Goal: Transaction & Acquisition: Obtain resource

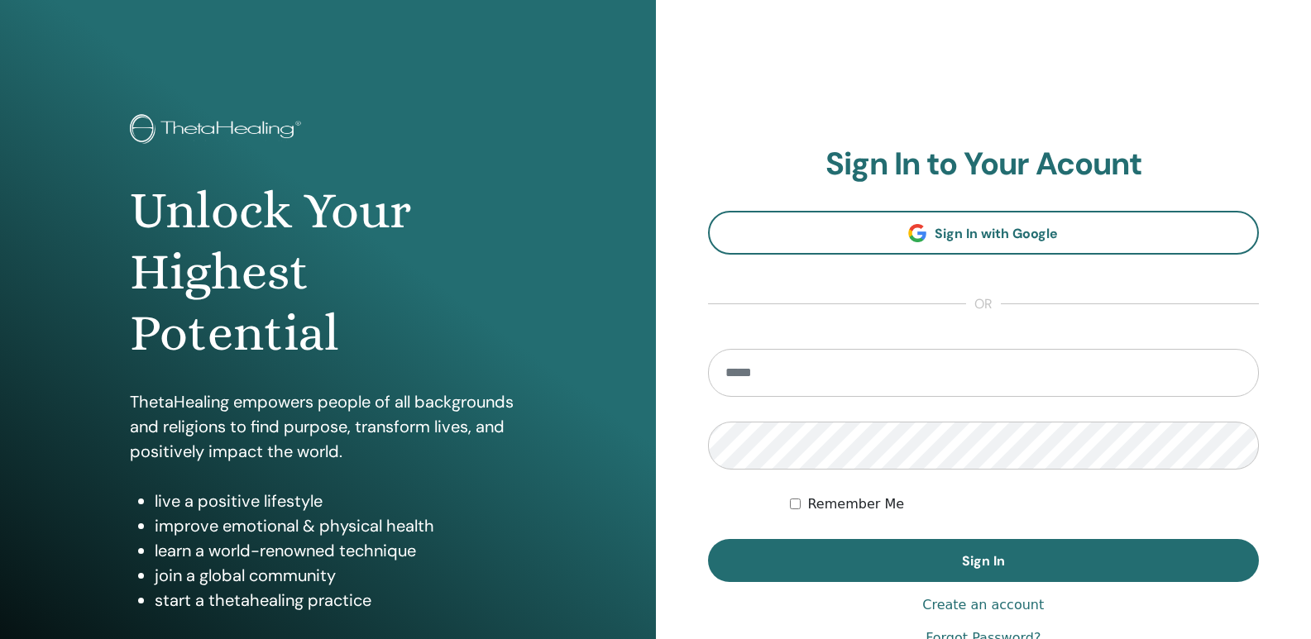
type input "**********"
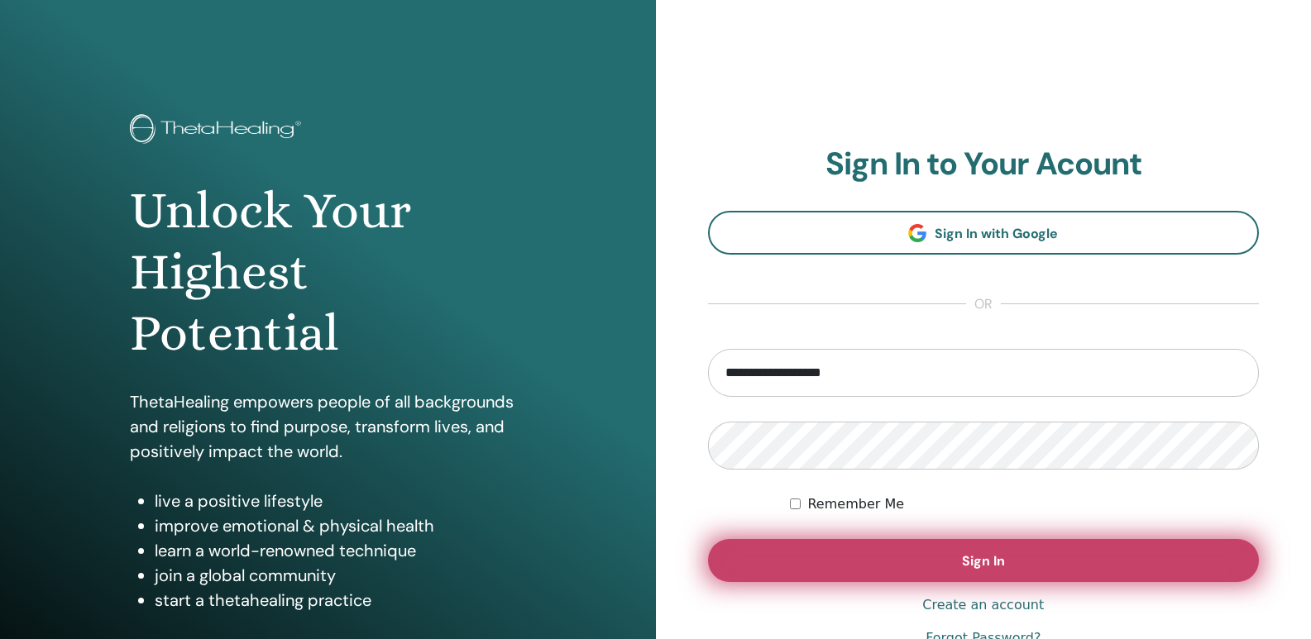
click at [866, 559] on button "Sign In" at bounding box center [984, 560] width 552 height 43
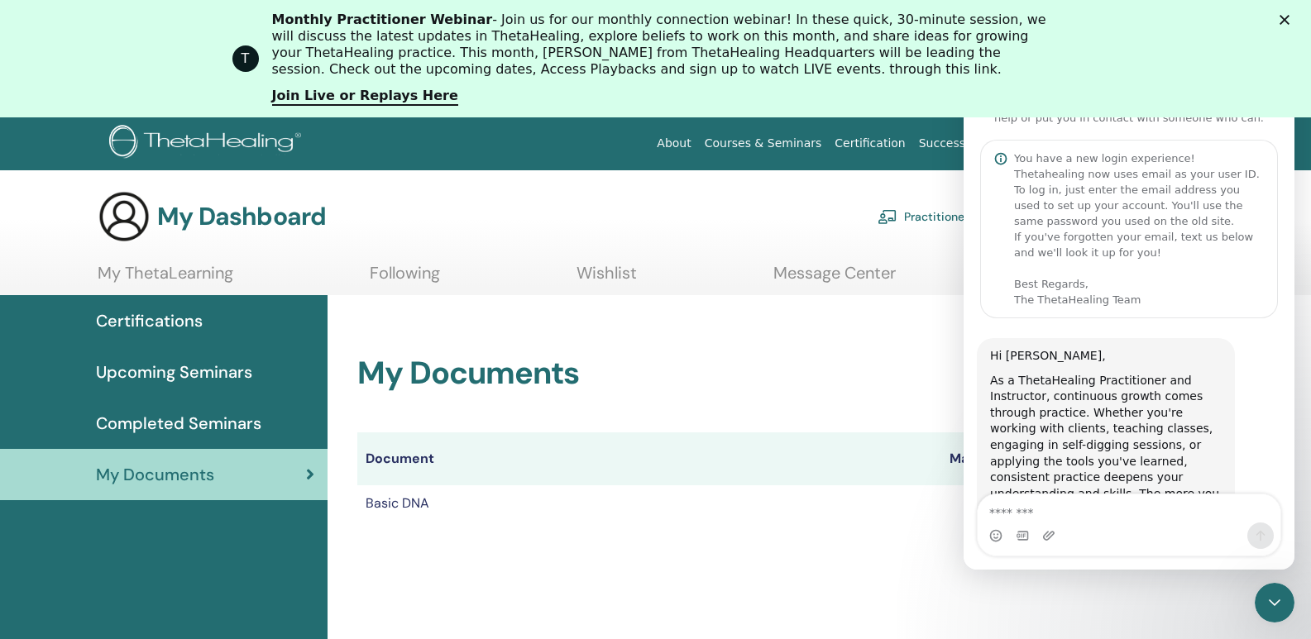
drag, startPoint x: 795, startPoint y: 541, endPoint x: 72, endPoint y: 395, distance: 737.7
click at [795, 541] on div "My Documents Document Manuals Certificates Basic DNA Certificate" at bounding box center [775, 418] width 874 height 247
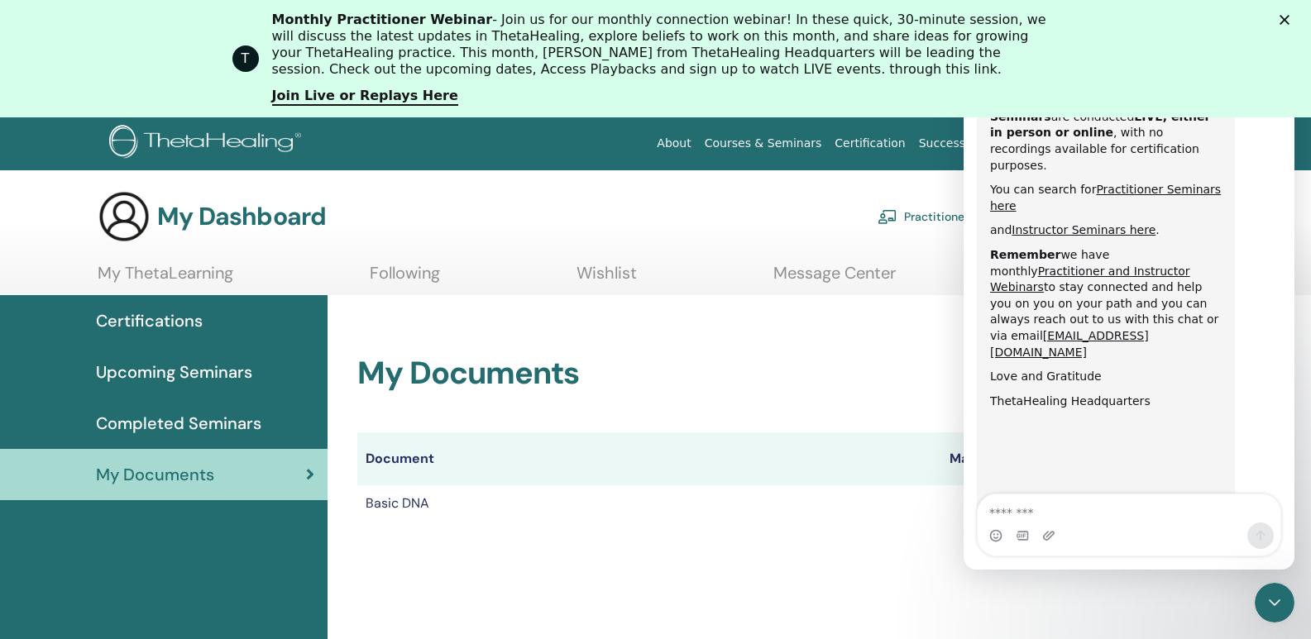
scroll to position [868, 0]
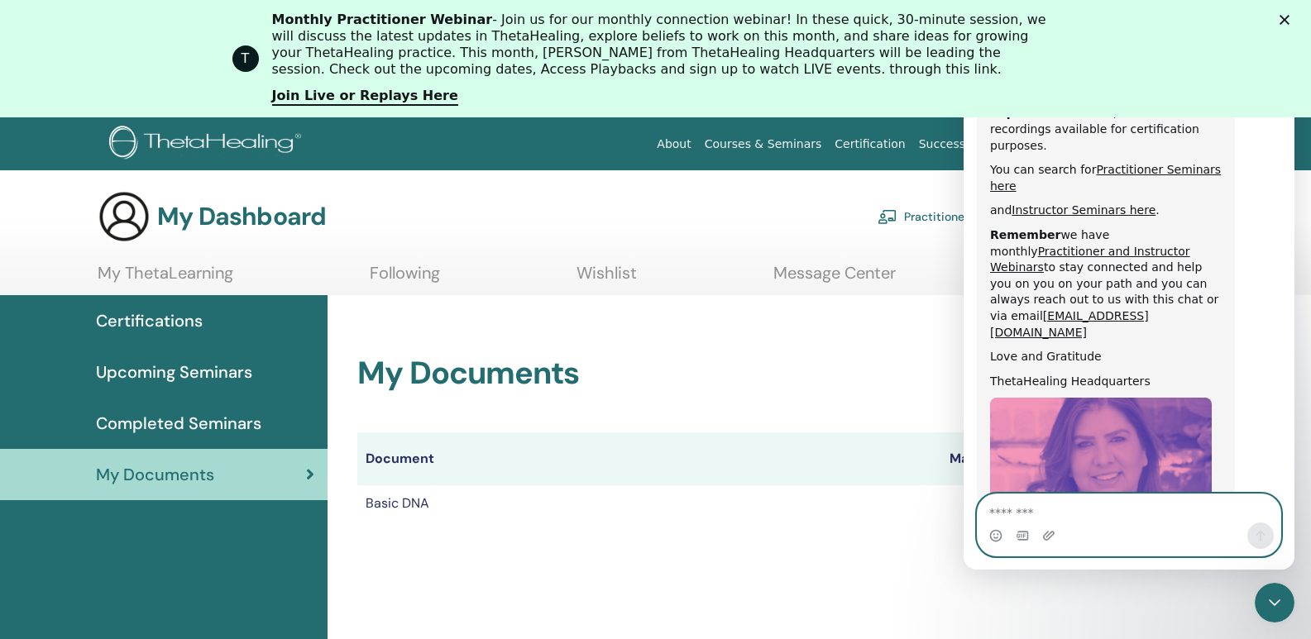
click at [1037, 512] on textarea "Message…" at bounding box center [1129, 509] width 303 height 28
type textarea "**********"
click at [1132, 514] on textarea "**********" at bounding box center [1129, 509] width 303 height 28
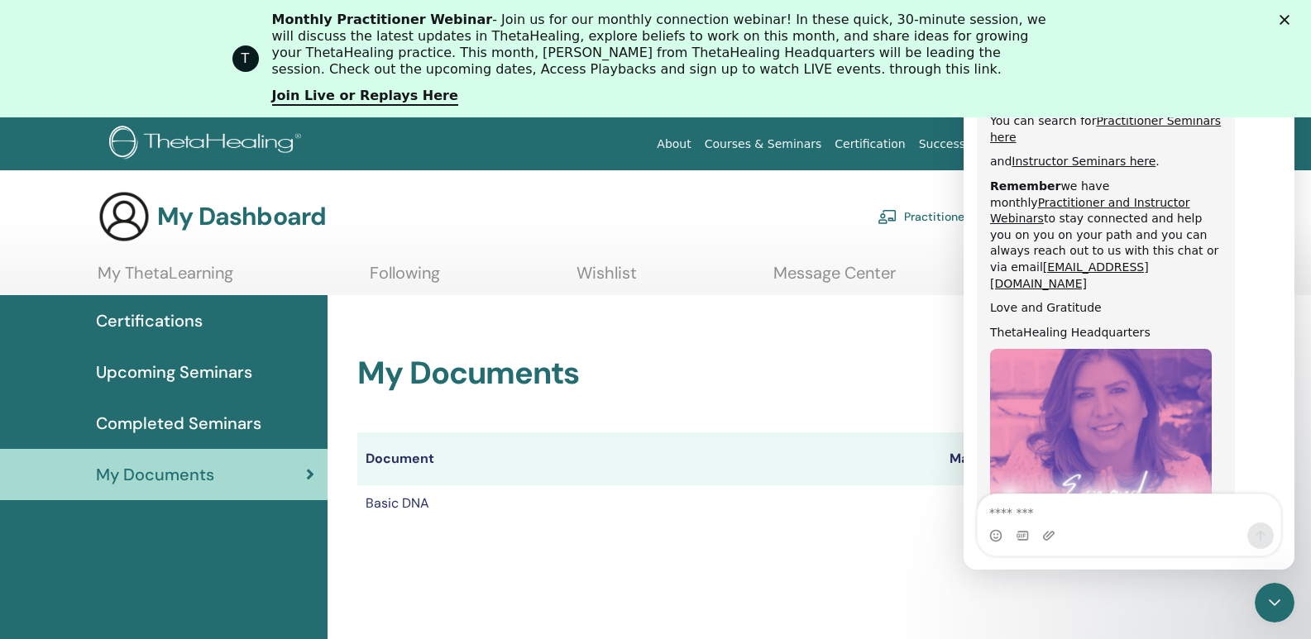
click at [692, 578] on div "My Documents Document Manuals Certificates Basic DNA Certificate" at bounding box center [820, 594] width 984 height 598
click at [823, 506] on td "Basic DNA" at bounding box center [649, 504] width 584 height 36
click at [393, 503] on td "Basic DNA" at bounding box center [649, 504] width 584 height 36
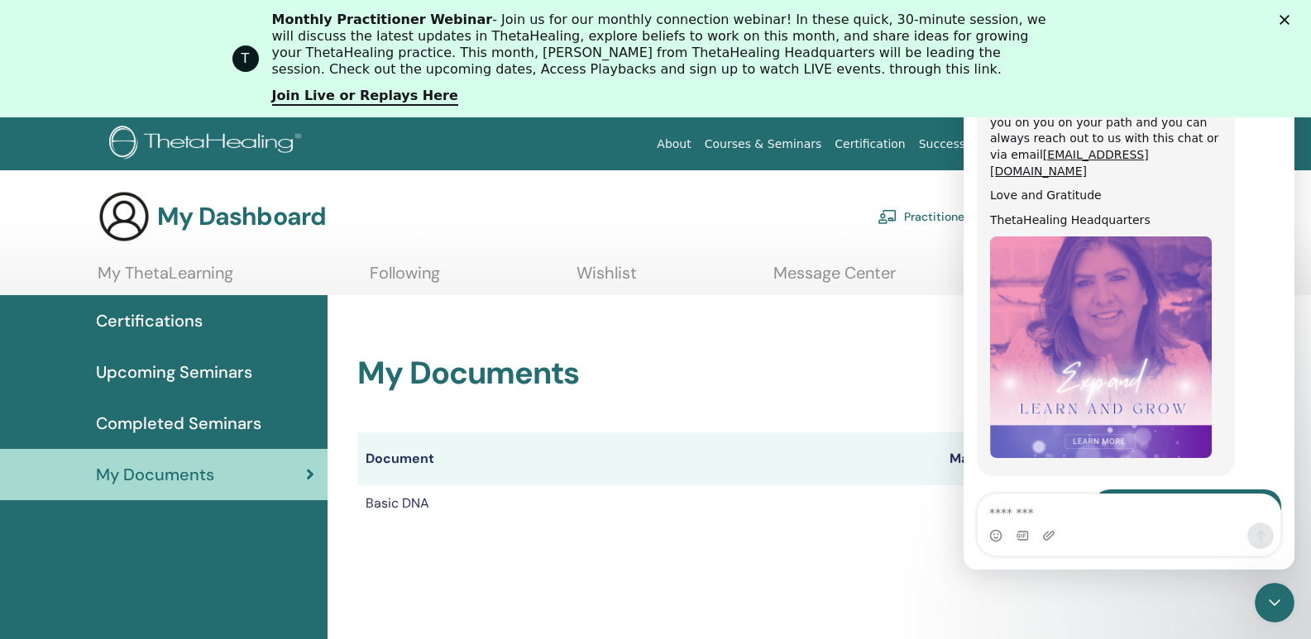
drag, startPoint x: 1251, startPoint y: 200, endPoint x: 1253, endPoint y: 156, distance: 43.9
click at [798, 380] on h2 "My Documents" at bounding box center [774, 374] width 835 height 38
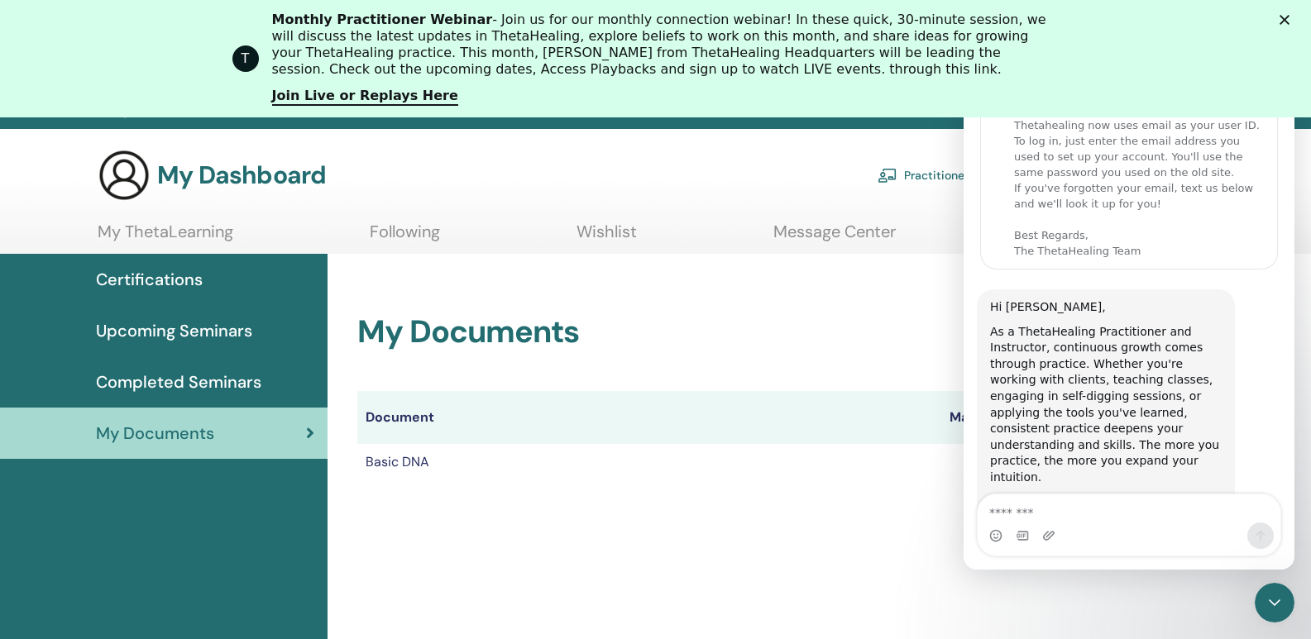
scroll to position [0, 0]
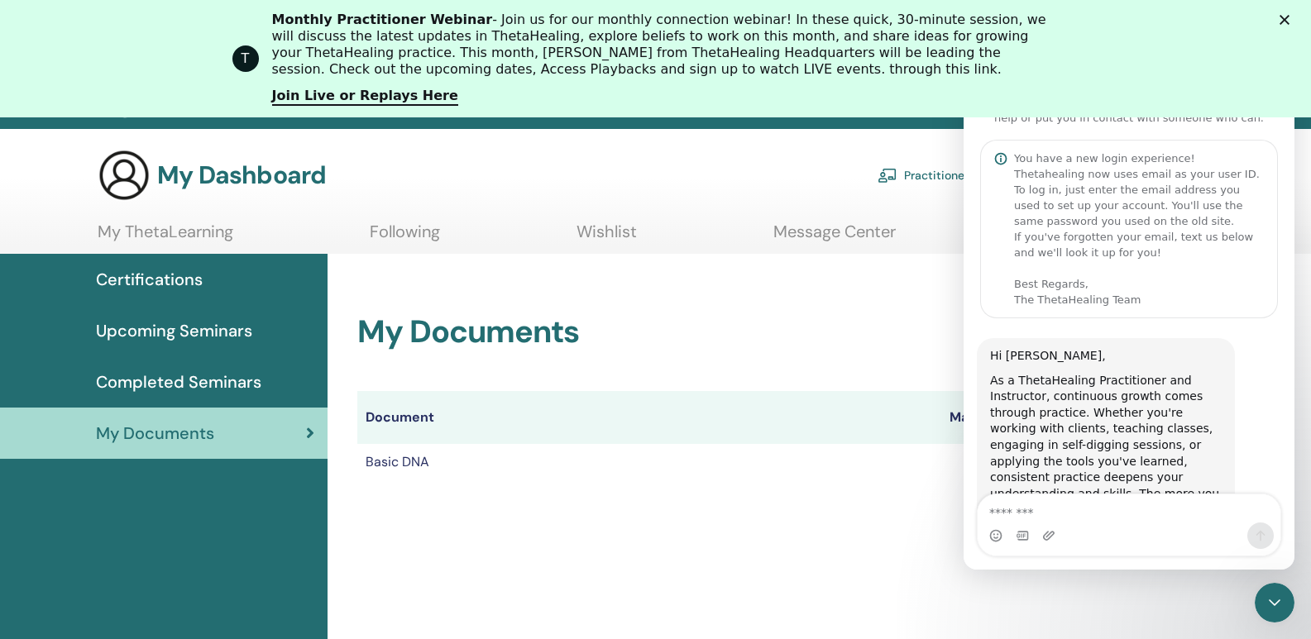
drag, startPoint x: 1289, startPoint y: 151, endPoint x: 2257, endPoint y: 108, distance: 968.9
click at [687, 477] on td "Basic DNA" at bounding box center [649, 462] width 584 height 36
click at [1290, 22] on polygon "Close" at bounding box center [1285, 20] width 10 height 10
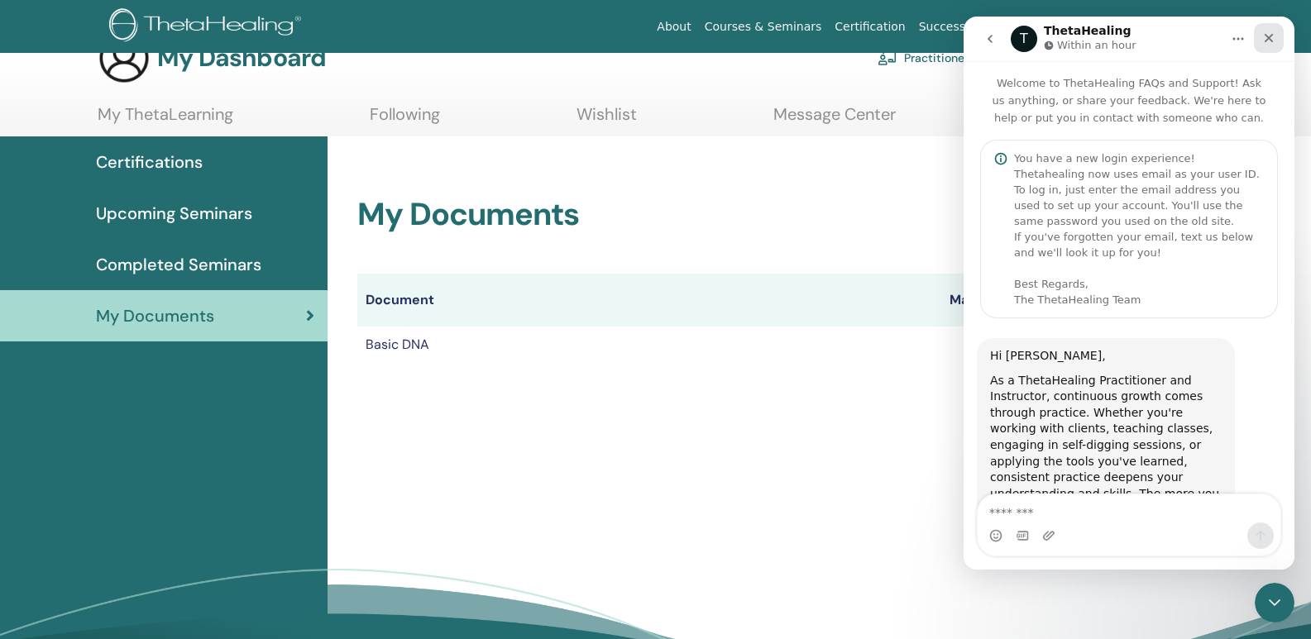
click at [1262, 44] on div "Close" at bounding box center [1269, 38] width 30 height 30
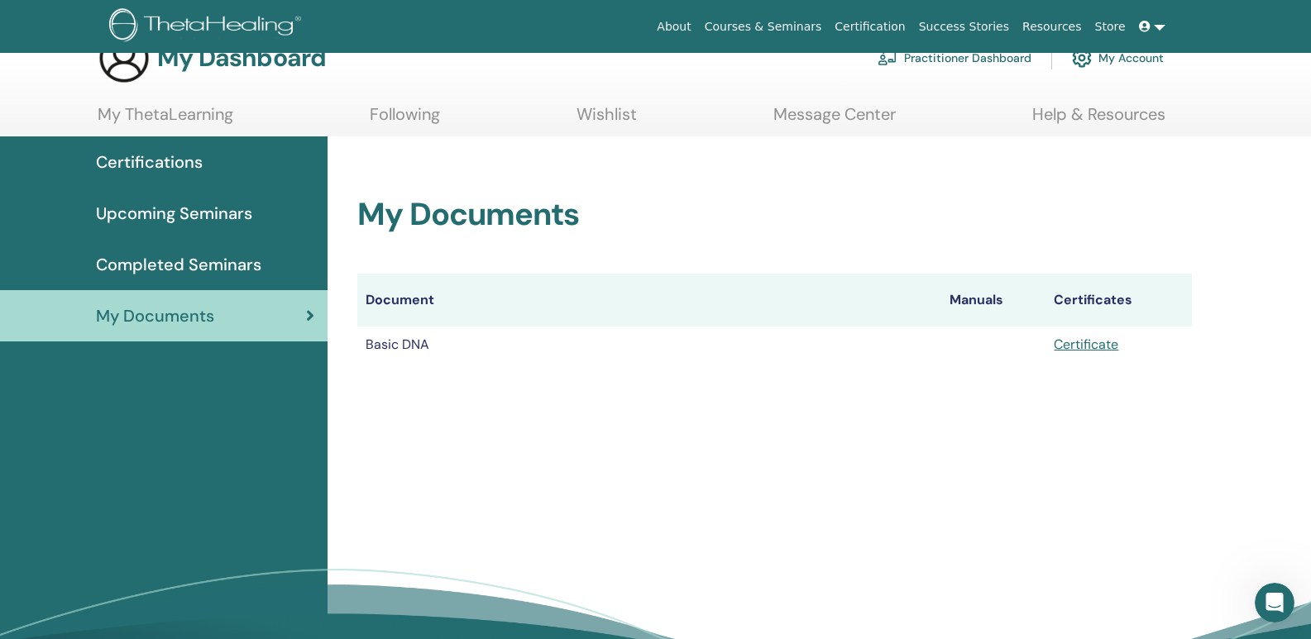
scroll to position [1029, 0]
click at [1084, 349] on link "Certificate" at bounding box center [1086, 344] width 65 height 17
click at [1111, 344] on link "Certificate" at bounding box center [1086, 344] width 65 height 17
